Goal: Task Accomplishment & Management: Manage account settings

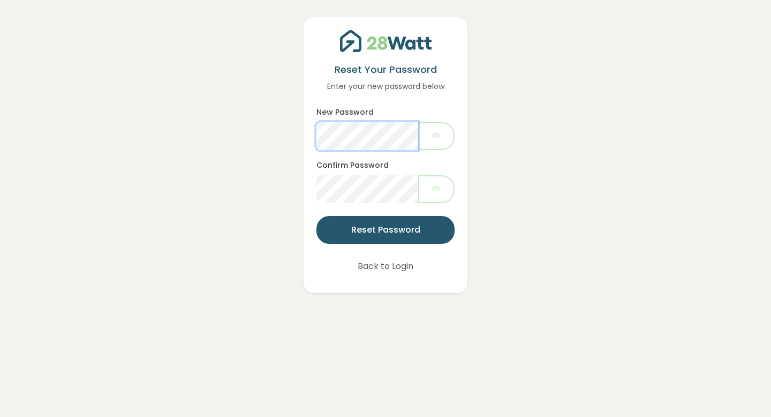
scroll to position [1542, 0]
click at [433, 137] on icon "button" at bounding box center [436, 136] width 9 height 12
click at [433, 186] on icon "button" at bounding box center [436, 189] width 9 height 12
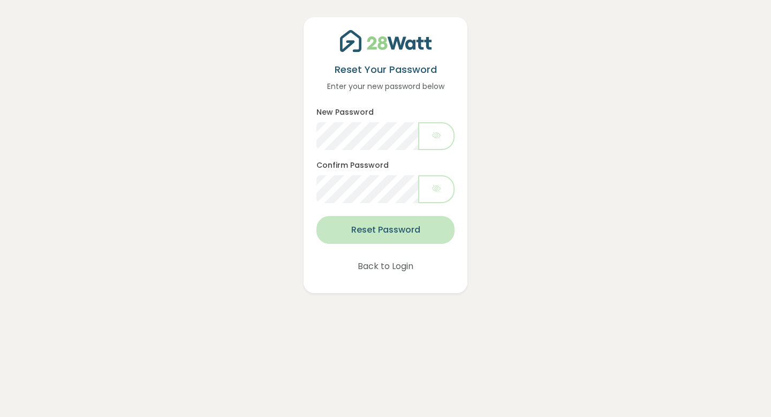
click at [392, 233] on button "Reset Password" at bounding box center [386, 230] width 138 height 28
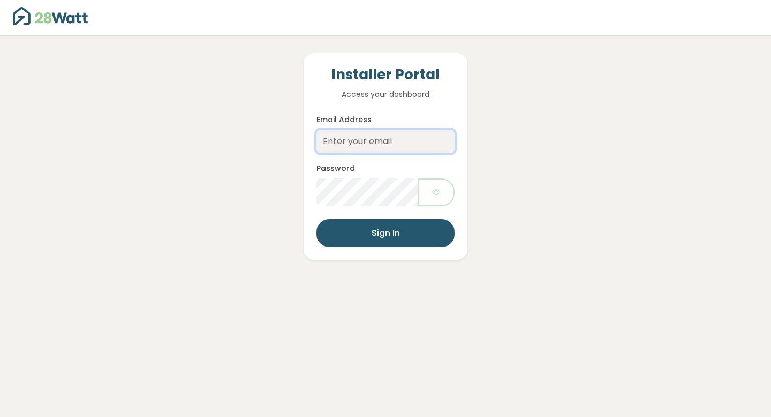
click at [393, 143] on input "Email Address" at bounding box center [386, 142] width 138 height 24
type input "[PERSON_NAME][EMAIL_ADDRESS][DOMAIN_NAME]"
click at [441, 193] on button "button" at bounding box center [436, 192] width 36 height 28
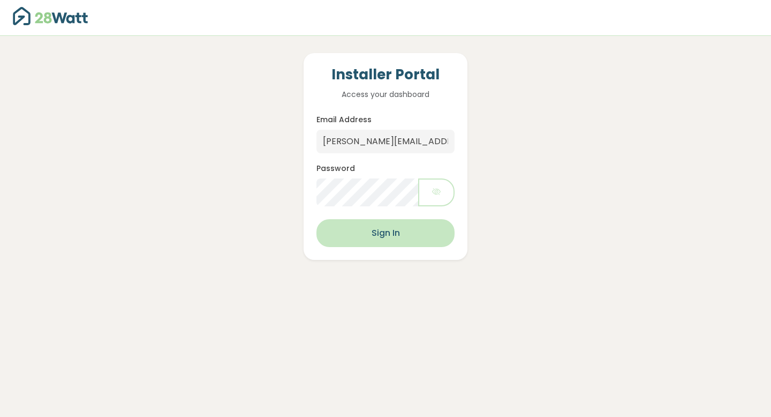
click at [397, 230] on button "Sign In" at bounding box center [386, 233] width 138 height 28
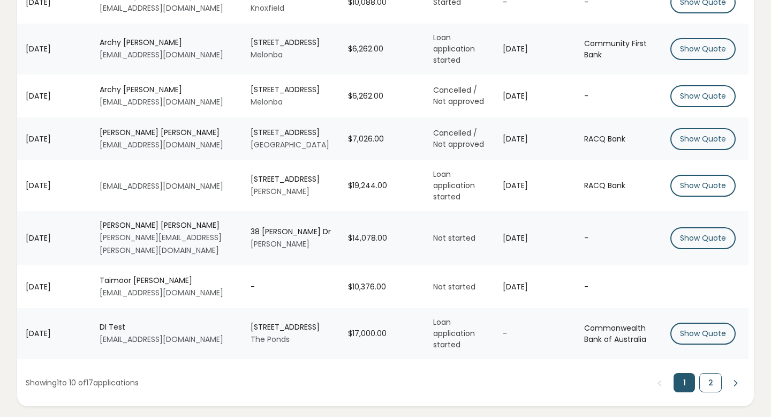
scroll to position [251, 0]
click at [706, 373] on button "2" at bounding box center [711, 382] width 22 height 19
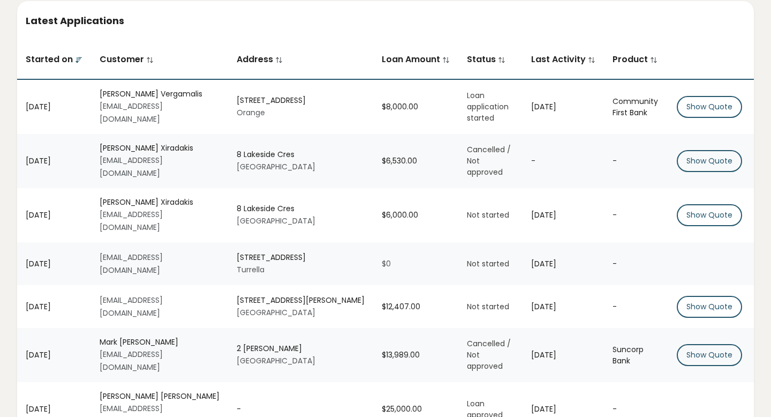
scroll to position [94, 0]
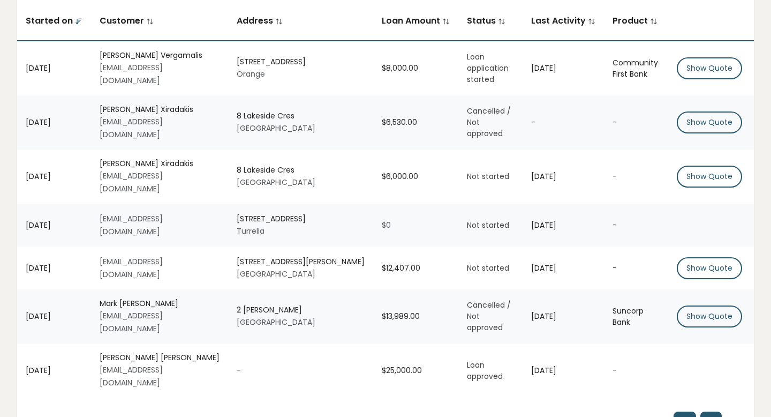
click at [690, 411] on button "1" at bounding box center [685, 420] width 22 height 19
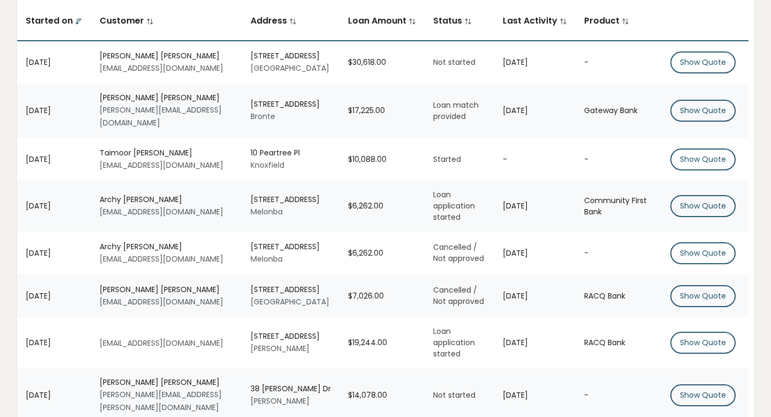
scroll to position [0, 0]
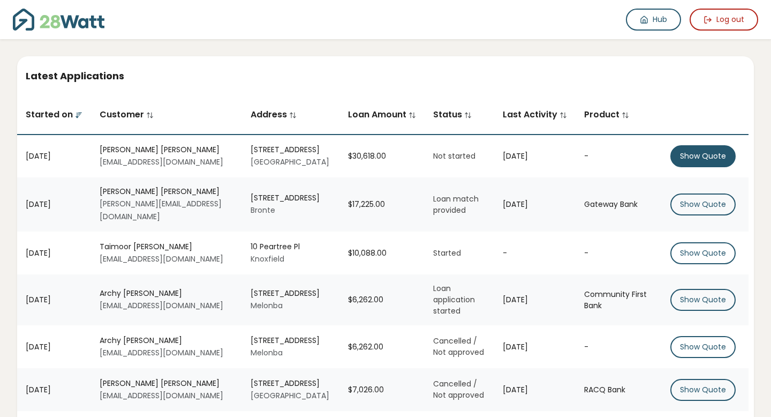
click at [697, 154] on button "Show Quote" at bounding box center [703, 156] width 65 height 22
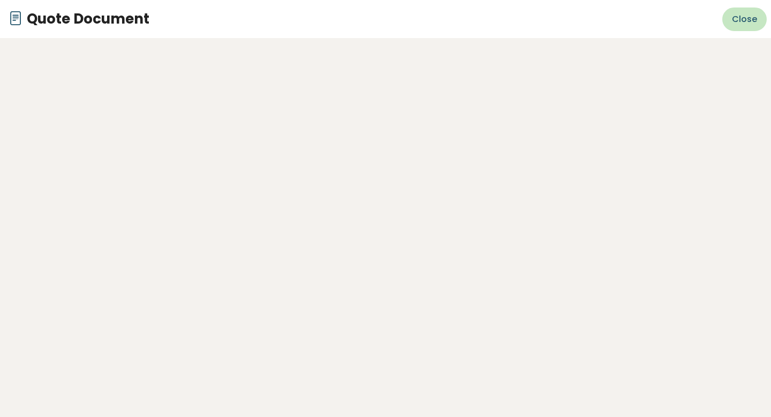
click at [751, 15] on span "Close" at bounding box center [744, 19] width 25 height 13
